Goal: Find specific page/section: Find specific page/section

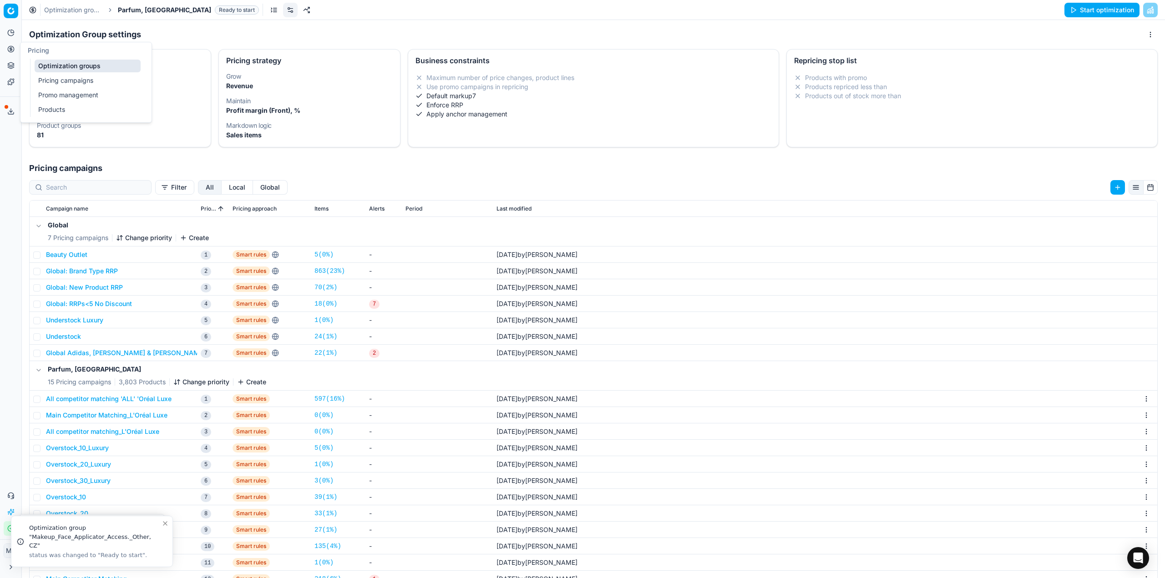
click at [83, 59] on div "Pricing Optimization groups Pricing campaigns Promo management Products" at bounding box center [85, 82] width 131 height 80
click at [137, 12] on span "Parfum, [GEOGRAPHIC_DATA]" at bounding box center [164, 9] width 93 height 9
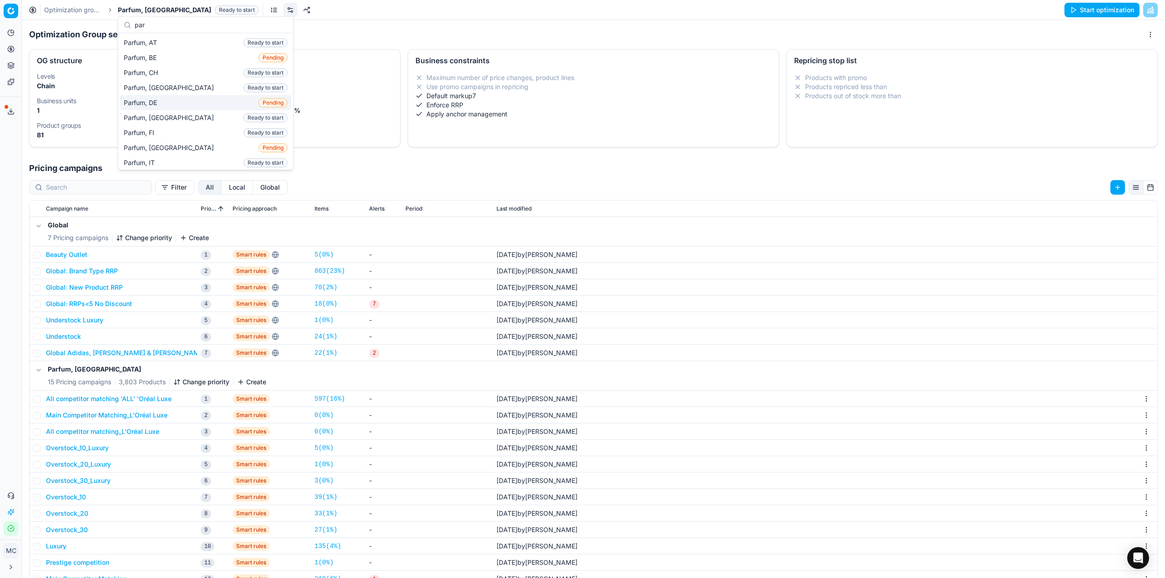
type input "par"
click at [186, 97] on div "Parfum, DE Pending" at bounding box center [205, 102] width 171 height 15
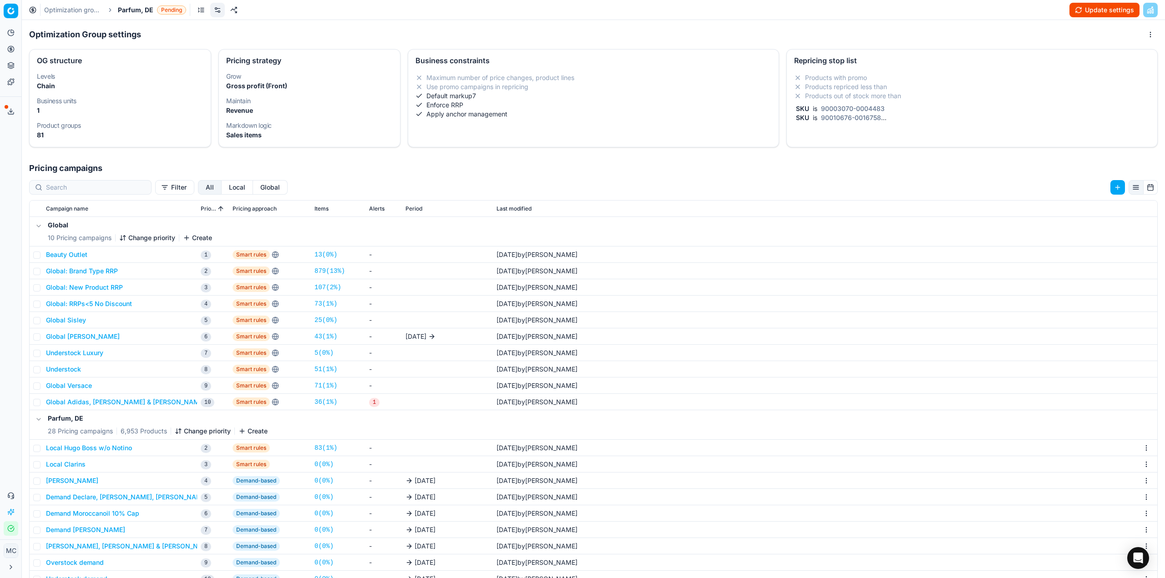
scroll to position [46, 0]
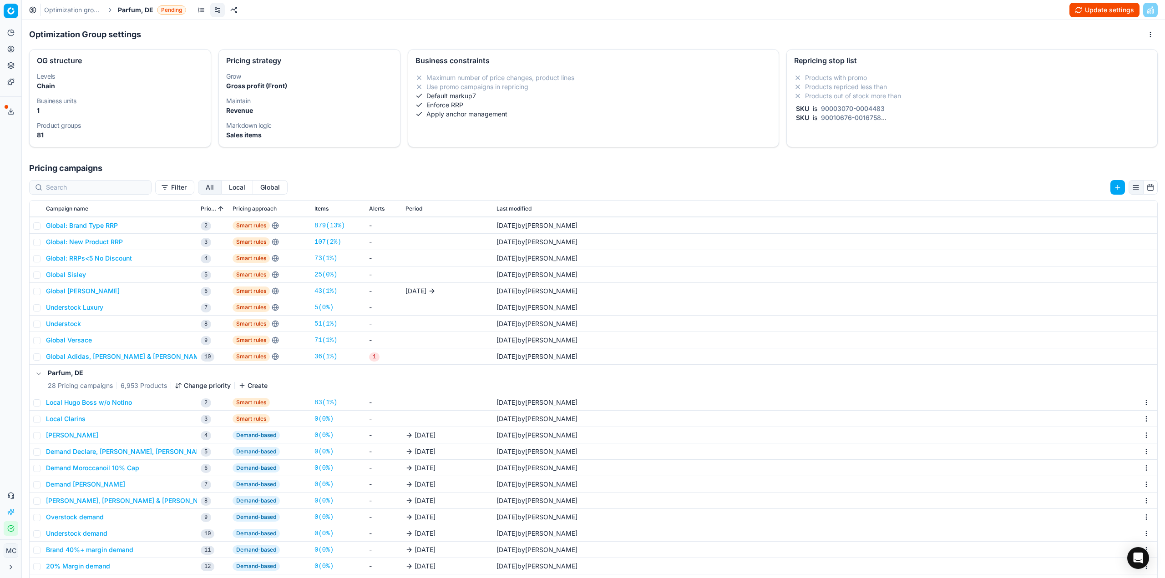
click at [121, 402] on button "Local Hugo Boss w/o Notino" at bounding box center [89, 402] width 86 height 9
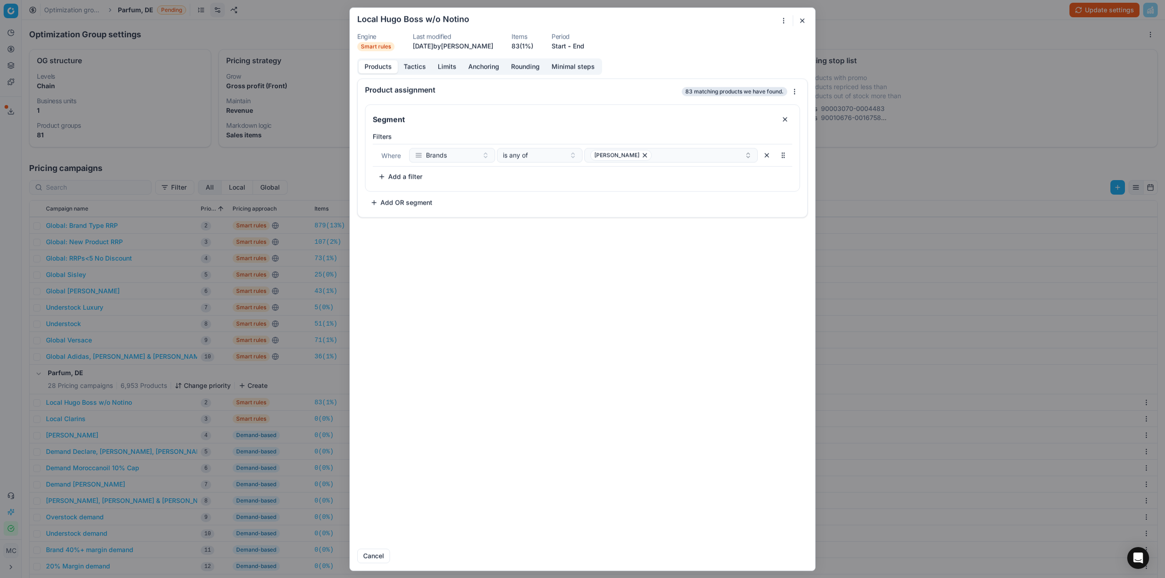
click at [414, 69] on button "Tactics" at bounding box center [415, 66] width 34 height 13
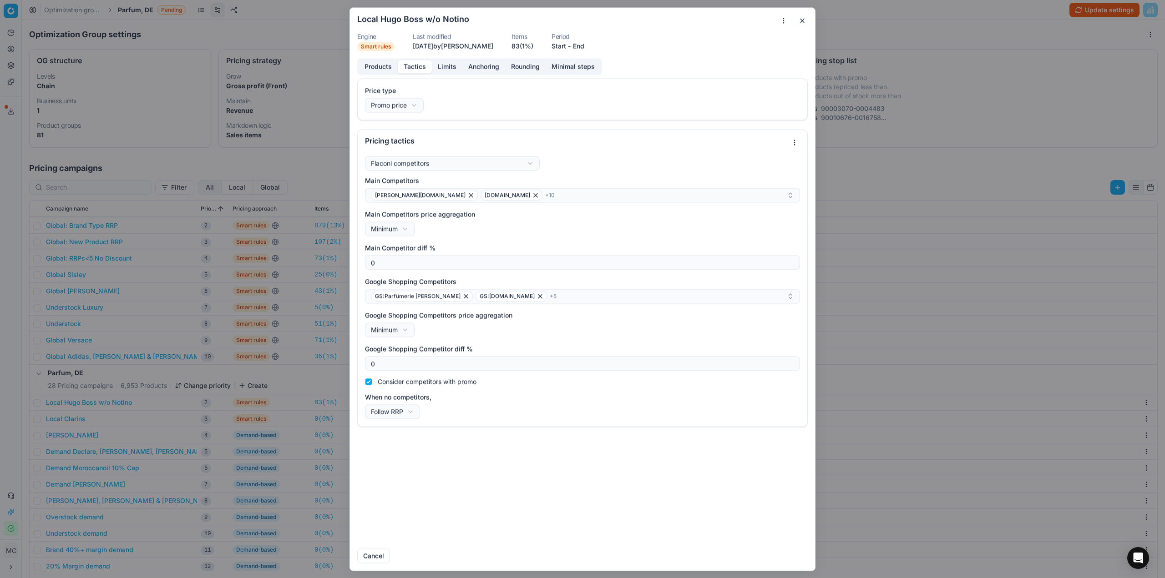
click at [1011, 264] on div "We are saving PC settings. Please wait, it should take a few minutes Local Hugo…" at bounding box center [582, 289] width 1165 height 578
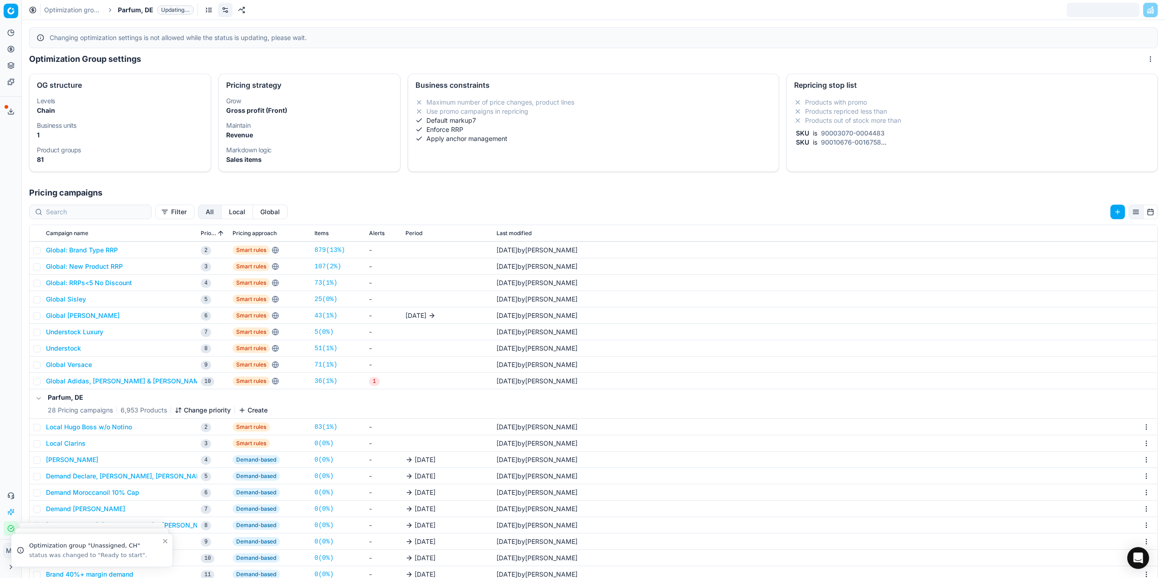
scroll to position [0, 0]
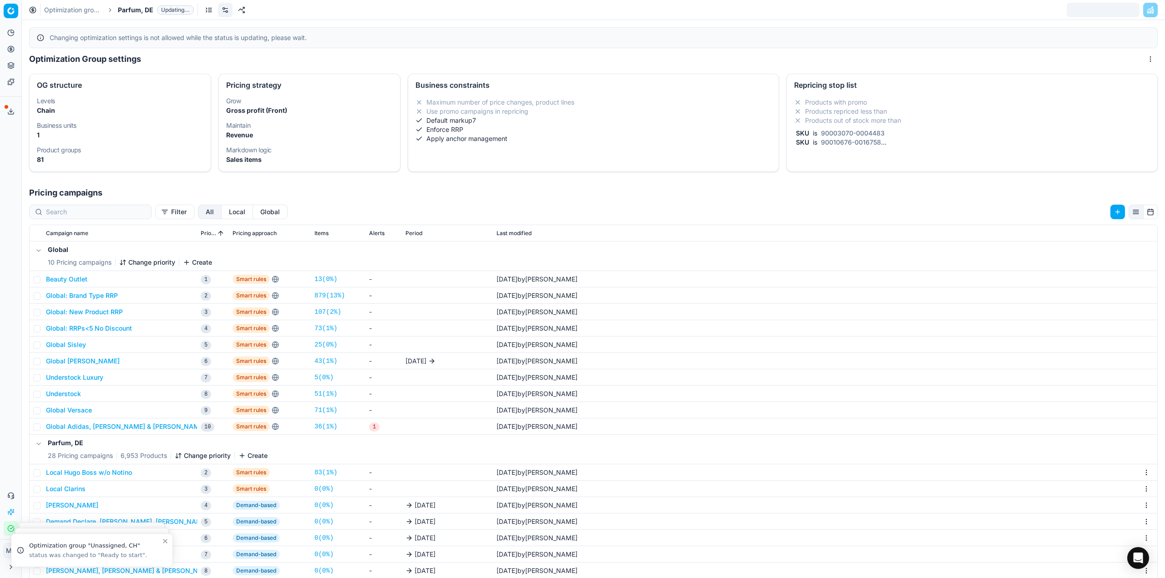
click at [84, 5] on link "Optimization groups" at bounding box center [73, 9] width 58 height 9
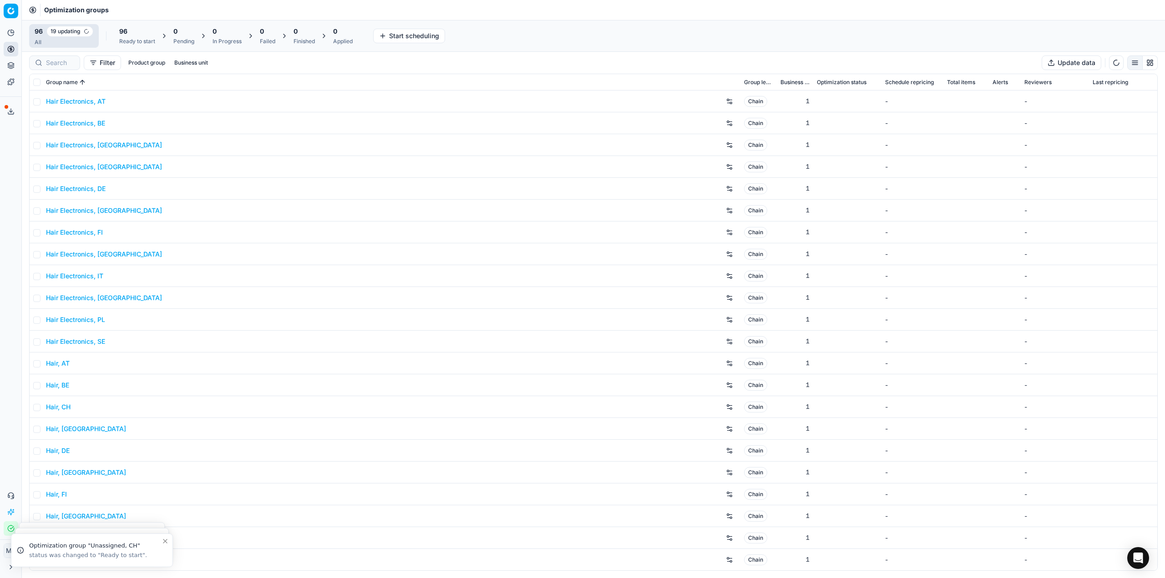
click at [133, 38] on div "Ready to start" at bounding box center [137, 41] width 36 height 7
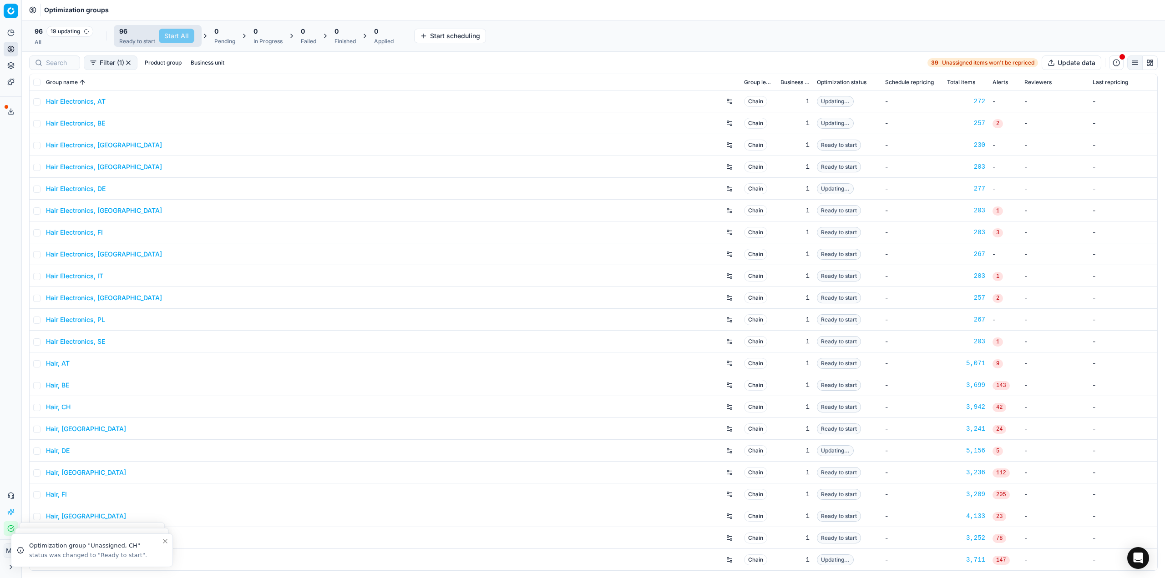
click at [4, 213] on div "Analytics Pricing Product portfolio Templates Export service 20 Contact support…" at bounding box center [10, 281] width 21 height 518
